Goal: Transaction & Acquisition: Purchase product/service

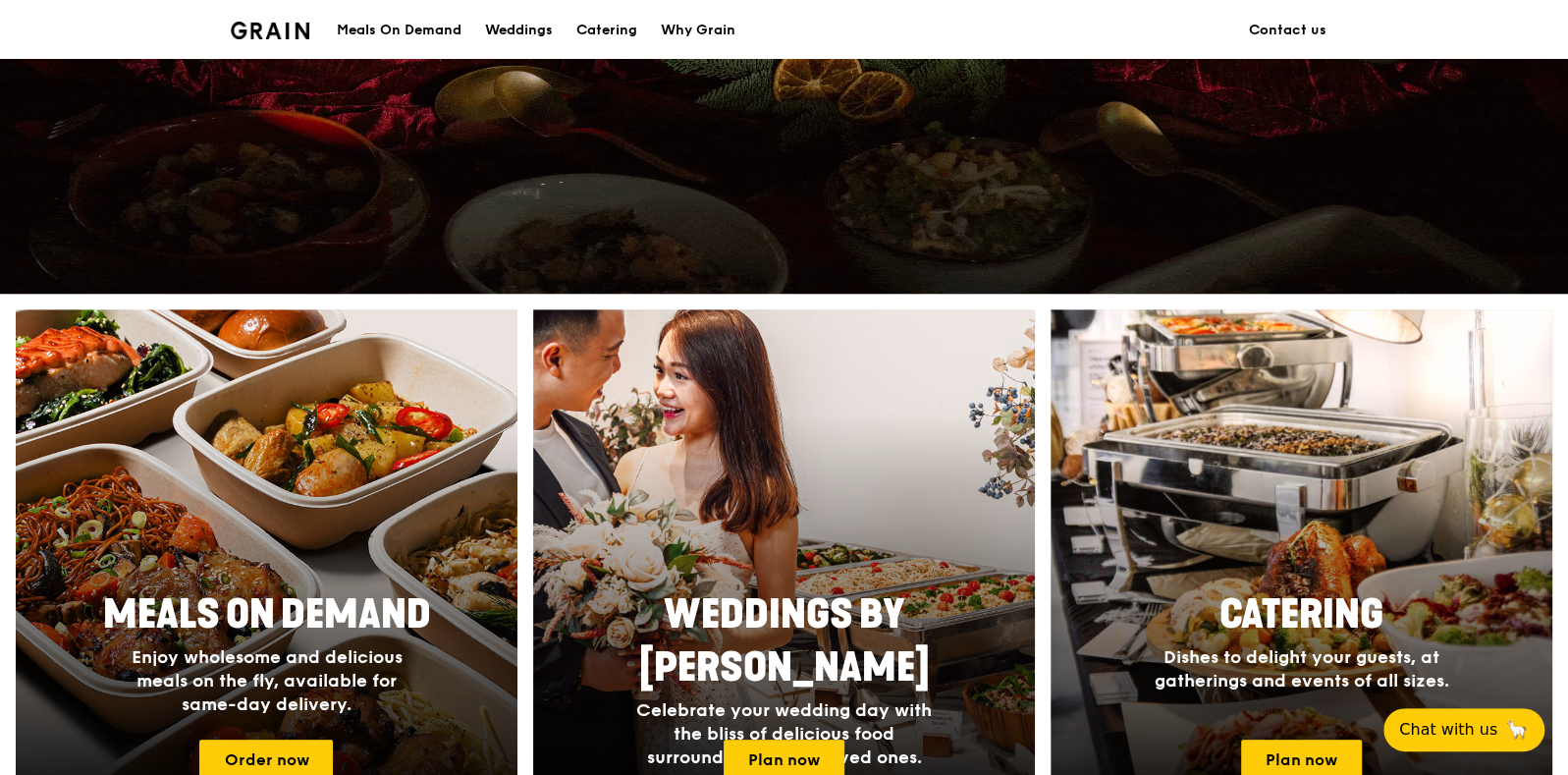
scroll to position [613, 0]
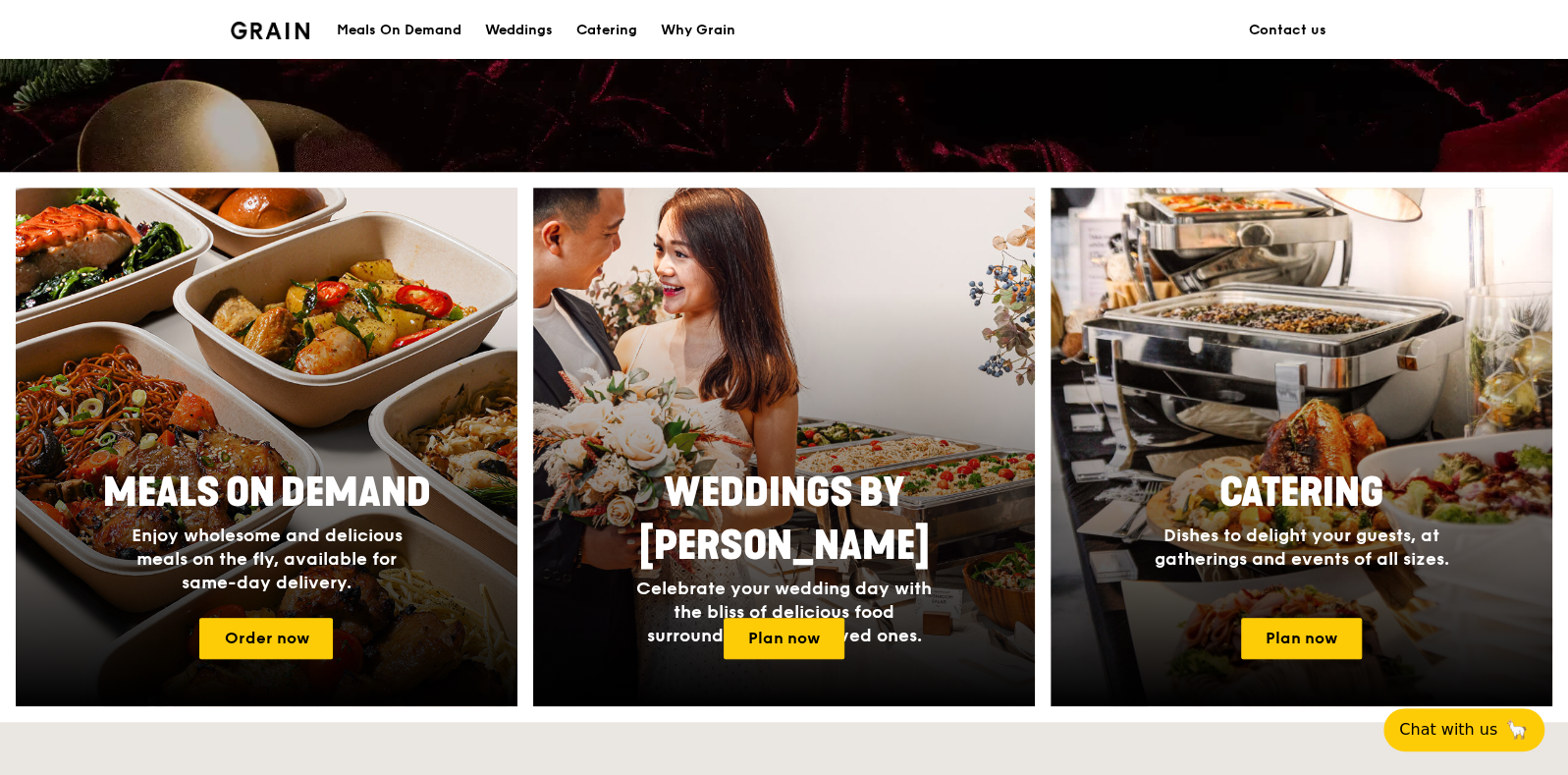
click at [441, 8] on div "Meals On Demand" at bounding box center [399, 30] width 125 height 59
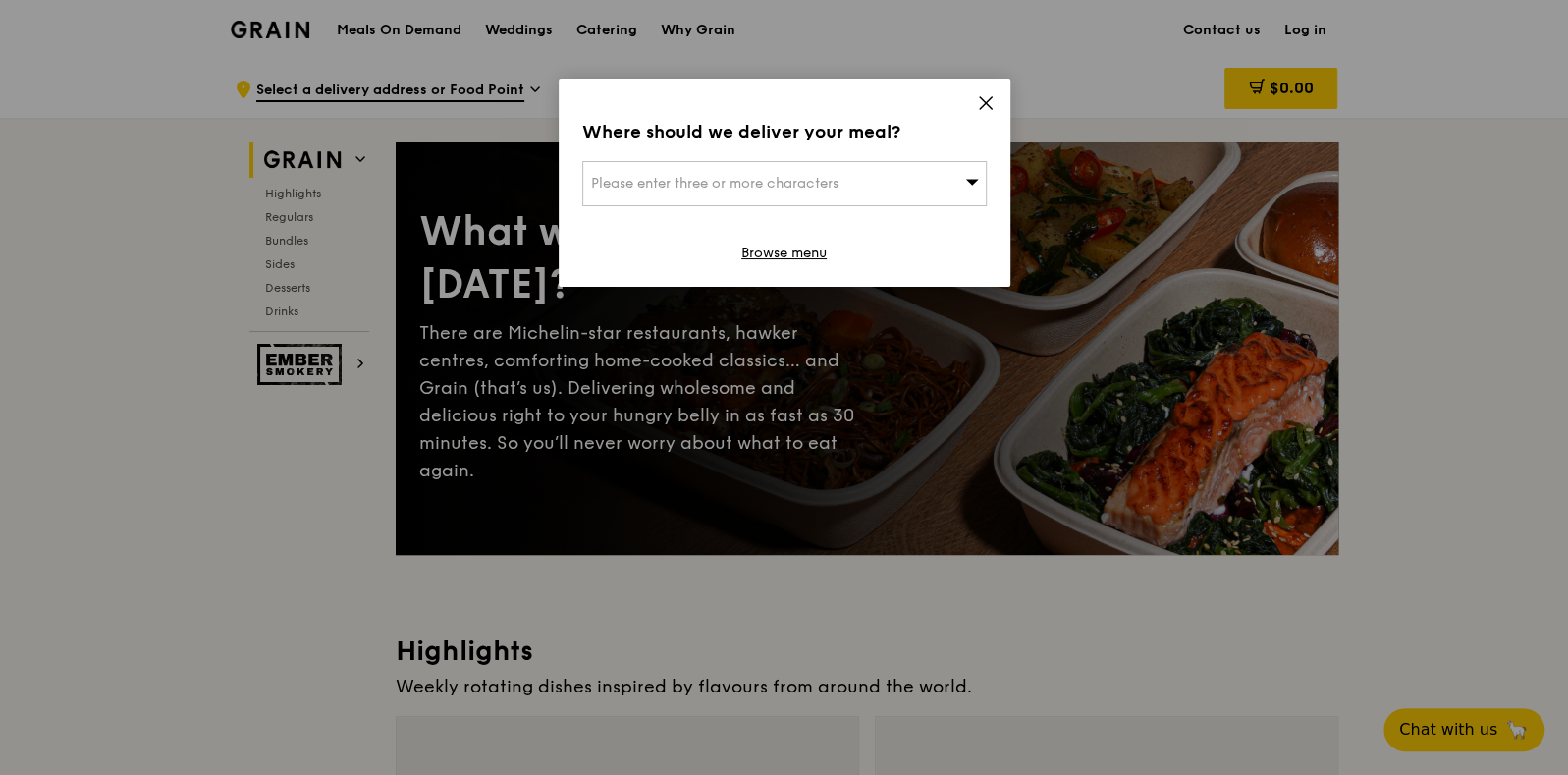
click at [753, 164] on div "Please enter three or more characters" at bounding box center [785, 183] width 405 height 45
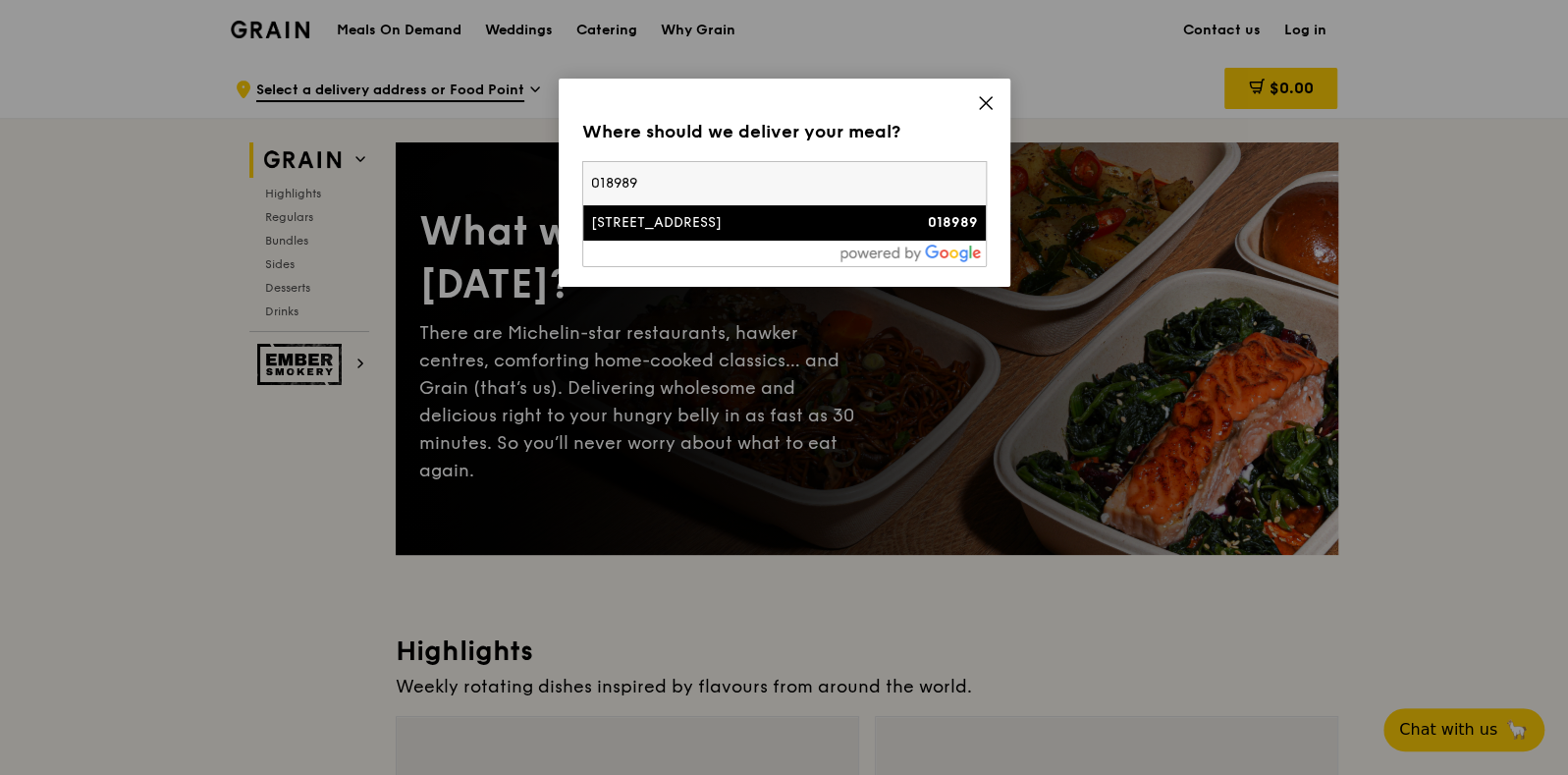
type input "018989"
click at [776, 205] on li "[STREET_ADDRESS] 018989" at bounding box center [785, 222] width 403 height 35
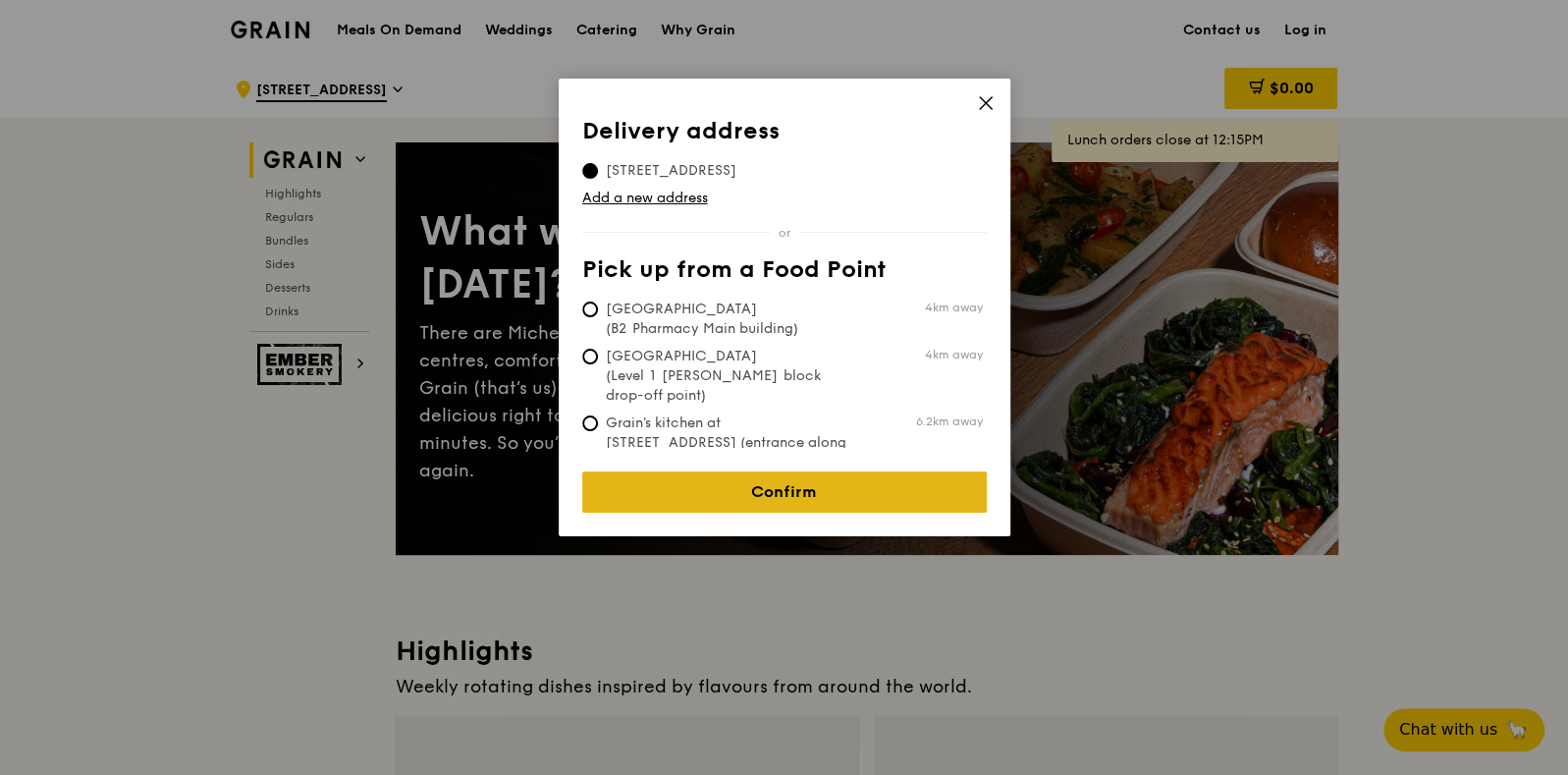
click at [781, 471] on link "Confirm" at bounding box center [785, 491] width 405 height 41
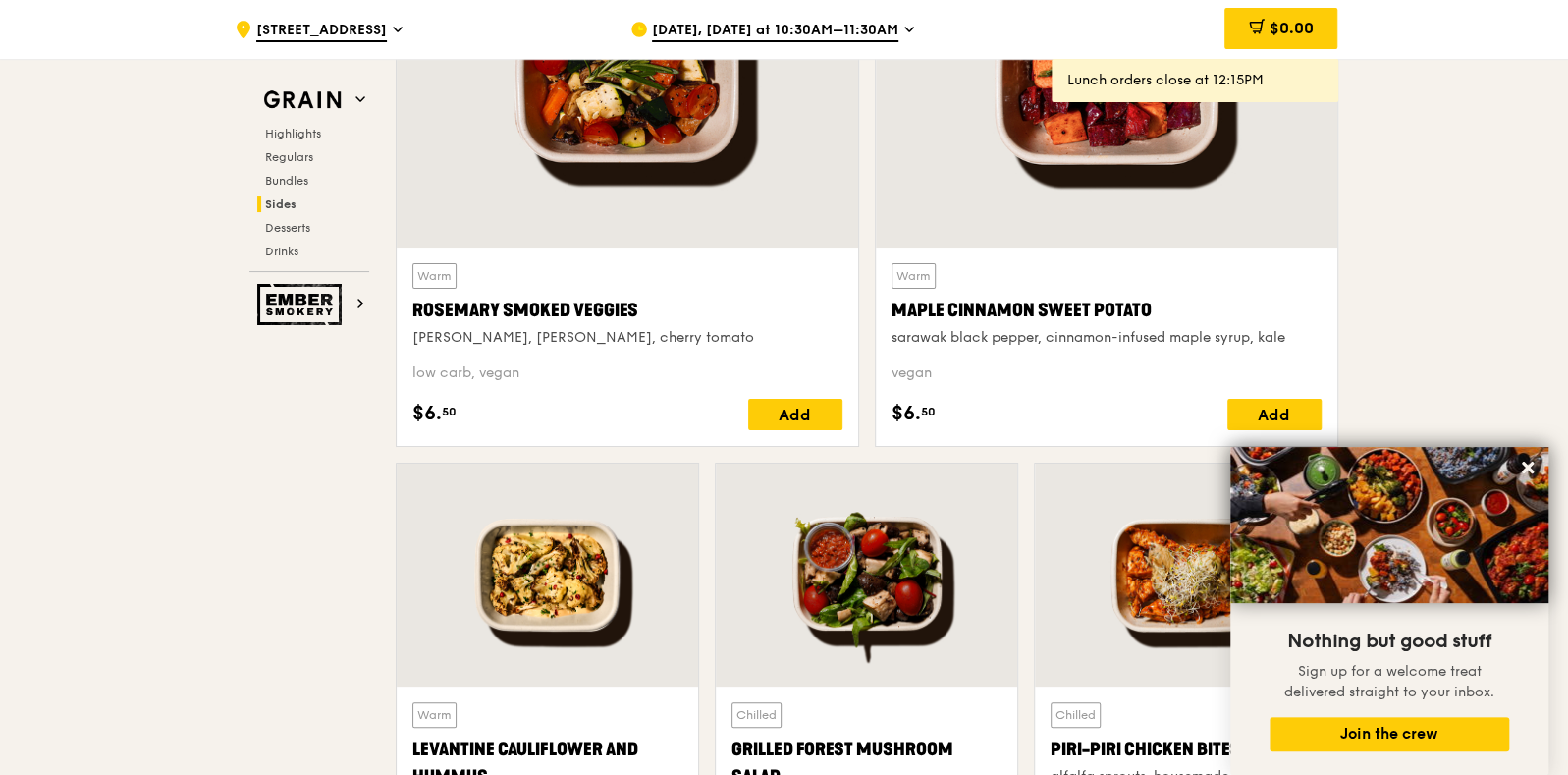
scroll to position [4787, 0]
